Goal: Task Accomplishment & Management: Use online tool/utility

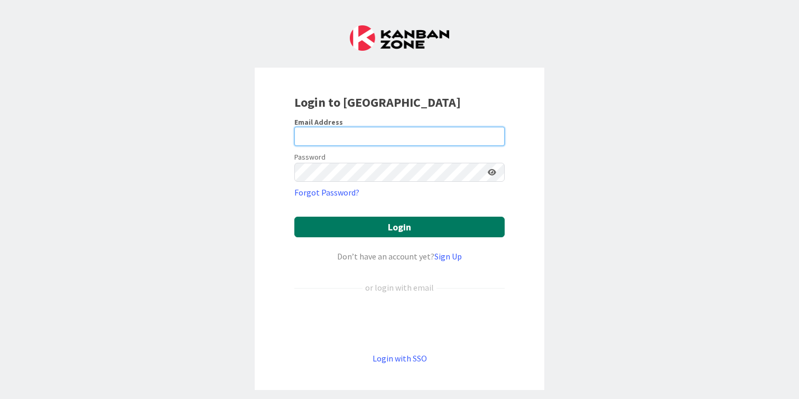
type input "[PERSON_NAME][EMAIL_ADDRESS][DOMAIN_NAME]"
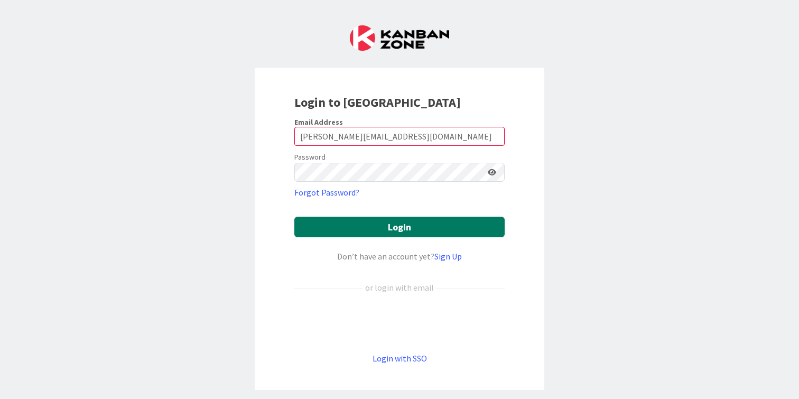
click at [353, 220] on button "Login" at bounding box center [399, 227] width 210 height 21
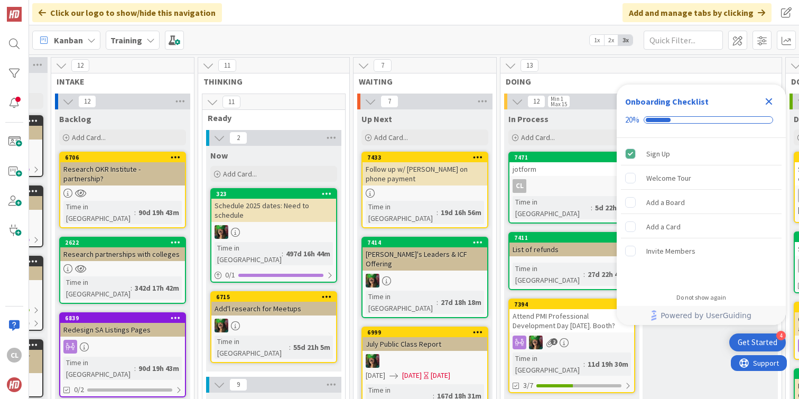
click at [770, 102] on icon "Close Checklist" at bounding box center [769, 101] width 13 height 13
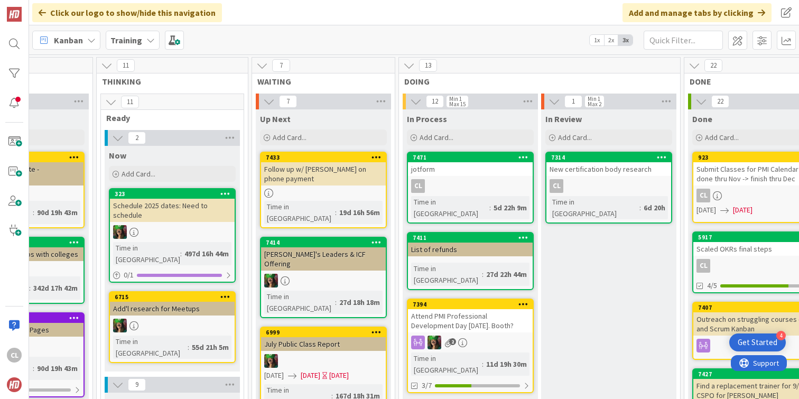
scroll to position [1, 369]
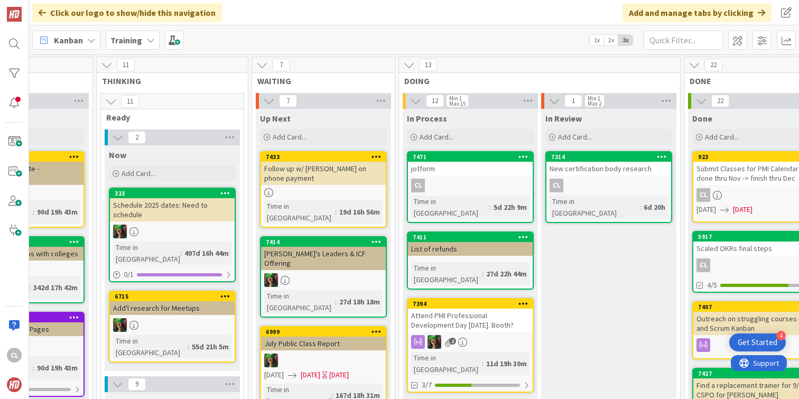
click at [144, 41] on div "Training" at bounding box center [133, 40] width 54 height 19
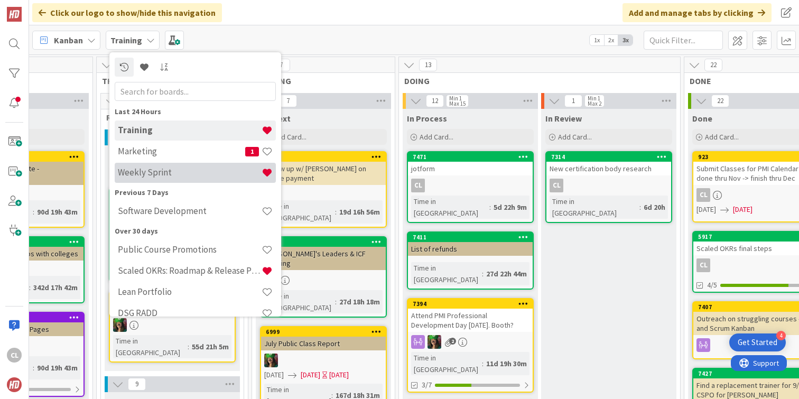
click at [164, 166] on div "Weekly Sprint" at bounding box center [195, 173] width 161 height 20
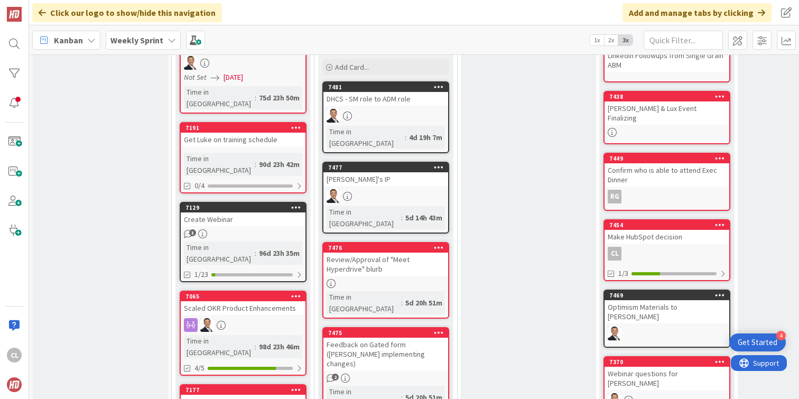
scroll to position [374, 0]
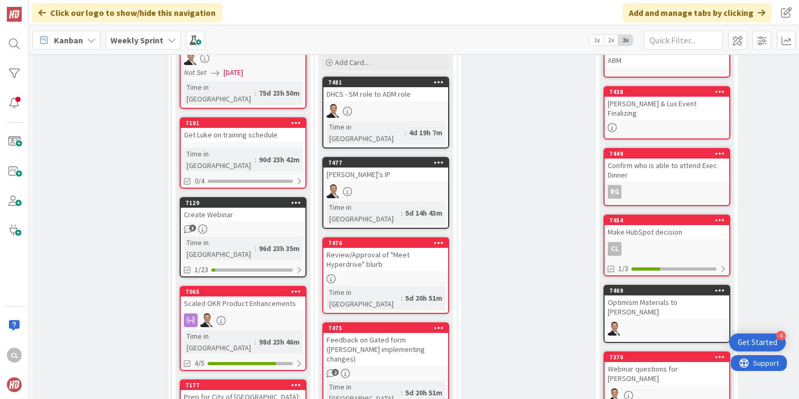
click at [410, 238] on div "7476" at bounding box center [385, 243] width 125 height 10
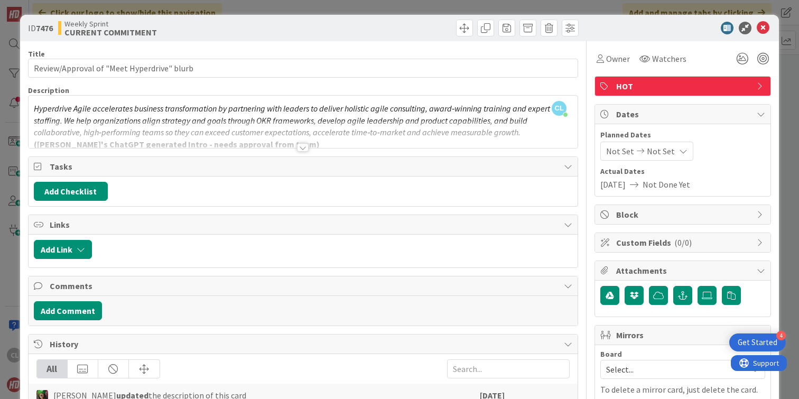
click at [349, 122] on div at bounding box center [303, 134] width 549 height 27
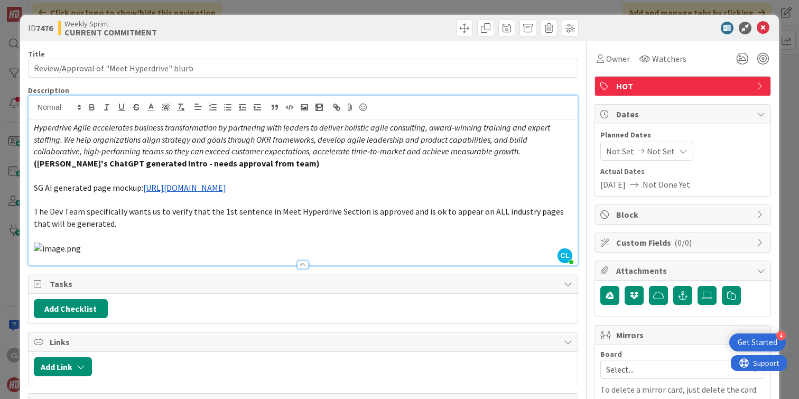
click at [282, 145] on p "Hyperdrive Agile accelerates business transformation by partnering with leaders…" at bounding box center [303, 146] width 538 height 48
click at [760, 27] on icon at bounding box center [763, 28] width 13 height 13
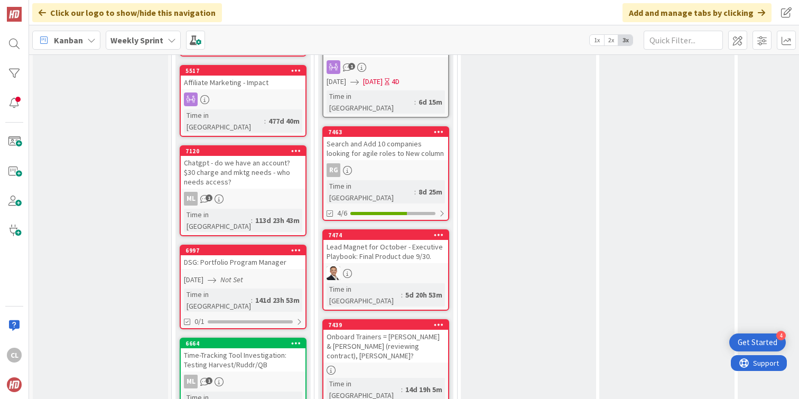
scroll to position [873, 0]
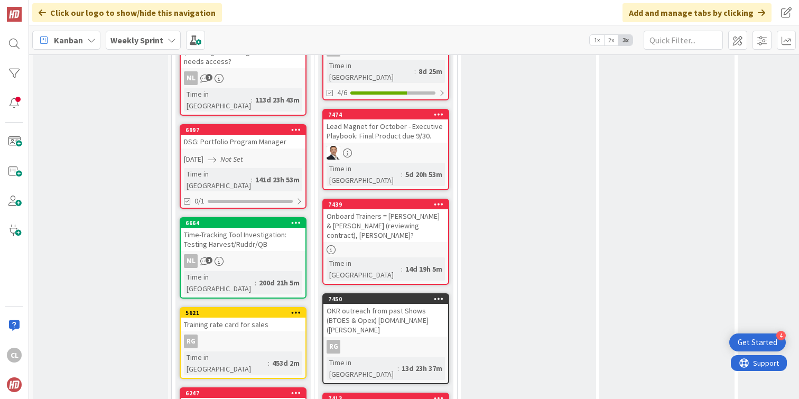
scroll to position [987, 0]
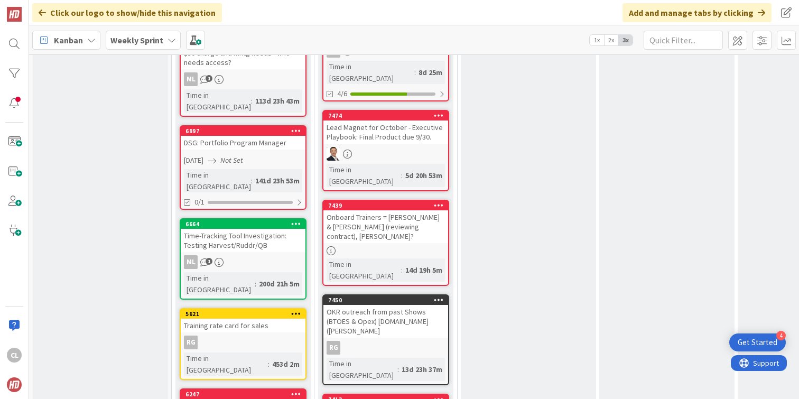
click at [561, 173] on div "VERIFY Add Card... 7347 Review CSM & CSPO Renewal email ([PERSON_NAME]) 7215 Re…" at bounding box center [528, 306] width 135 height 2367
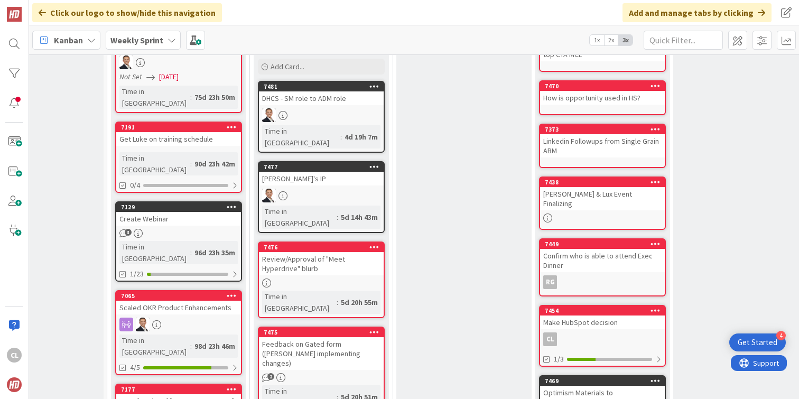
scroll to position [373, 64]
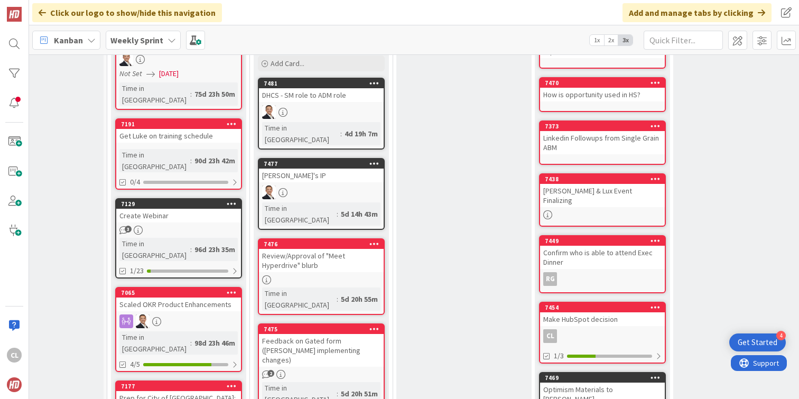
drag, startPoint x: 376, startPoint y: 216, endPoint x: 435, endPoint y: 63, distance: 163.3
